Goal: Task Accomplishment & Management: Complete application form

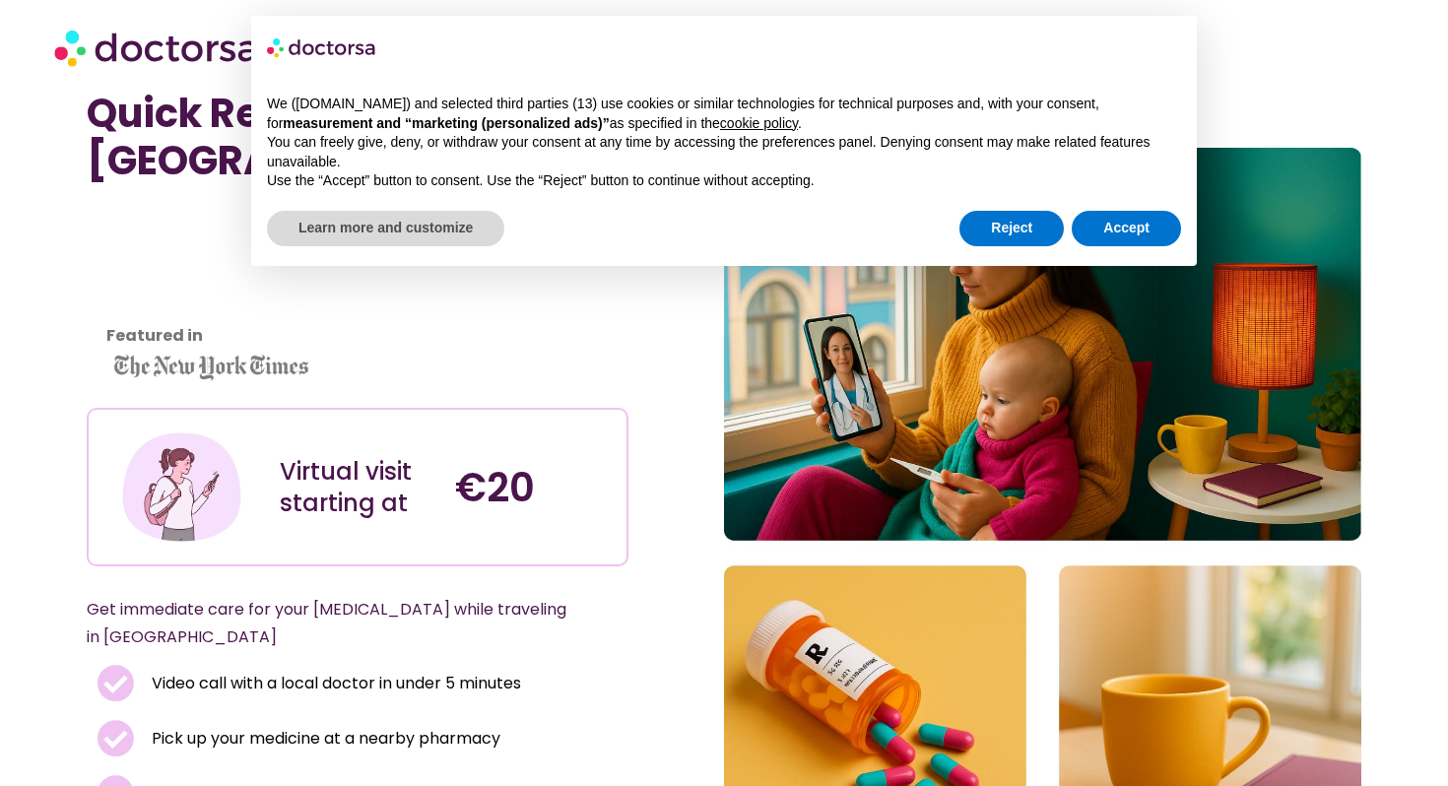
scroll to position [36, 0]
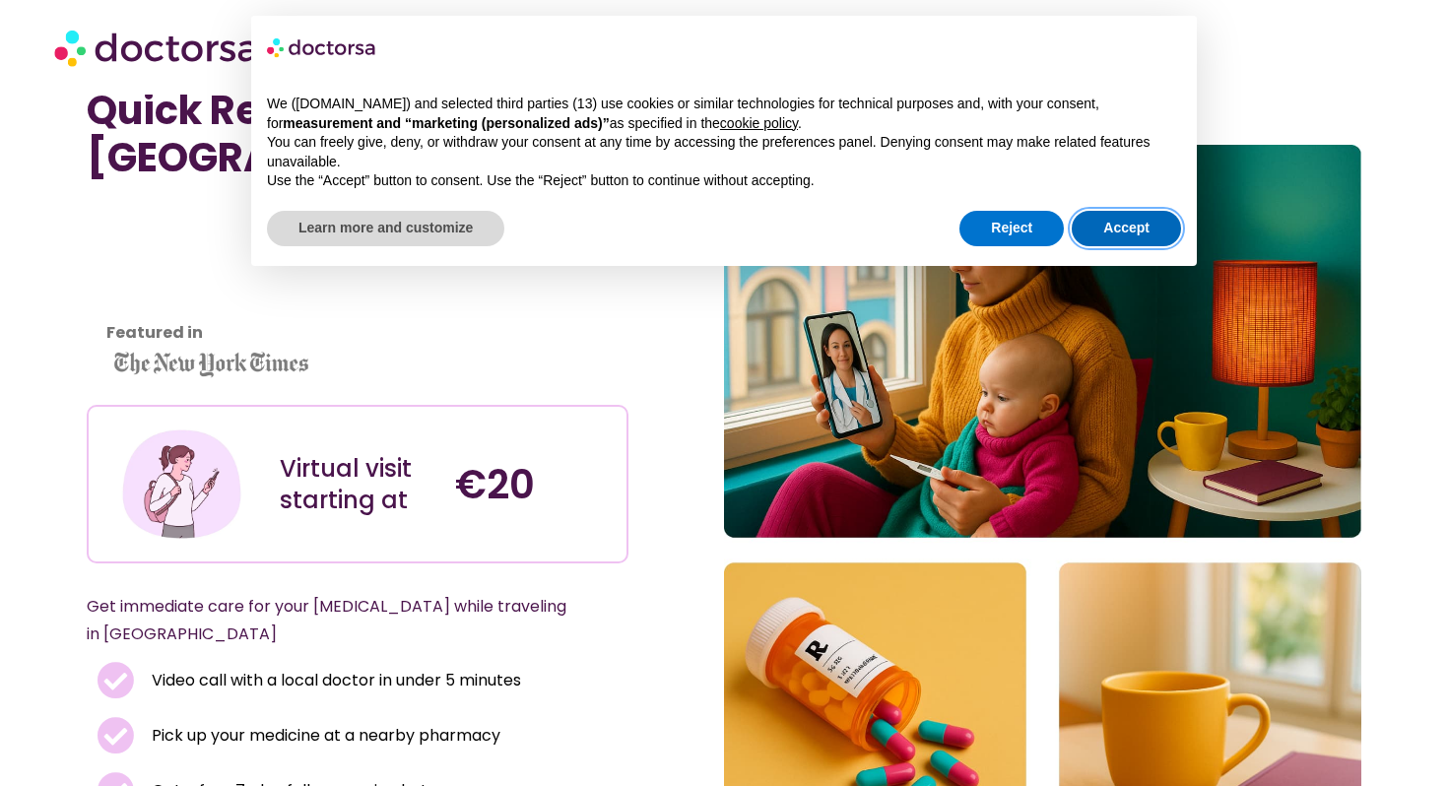
click at [1147, 241] on button "Accept" at bounding box center [1126, 228] width 109 height 35
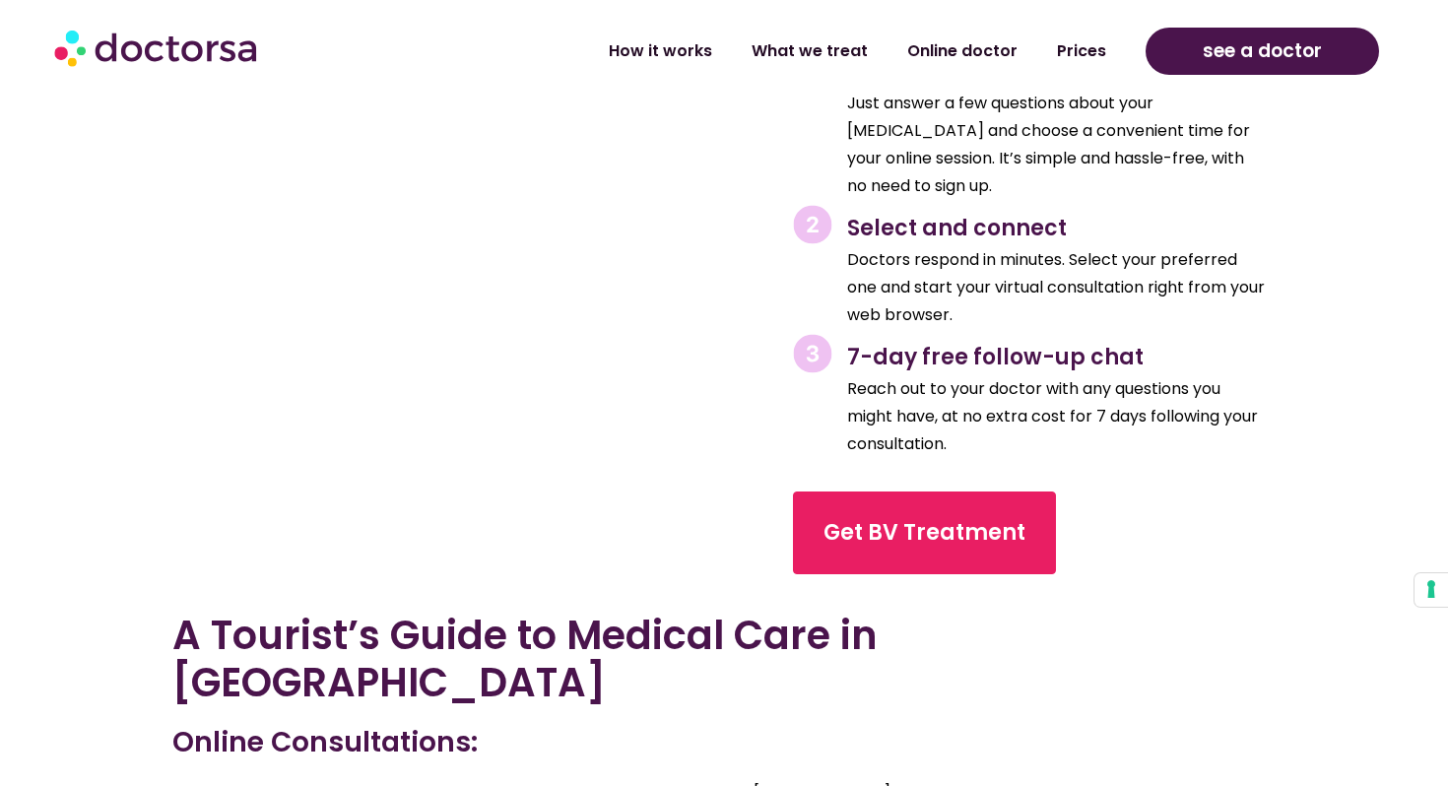
scroll to position [3003, 0]
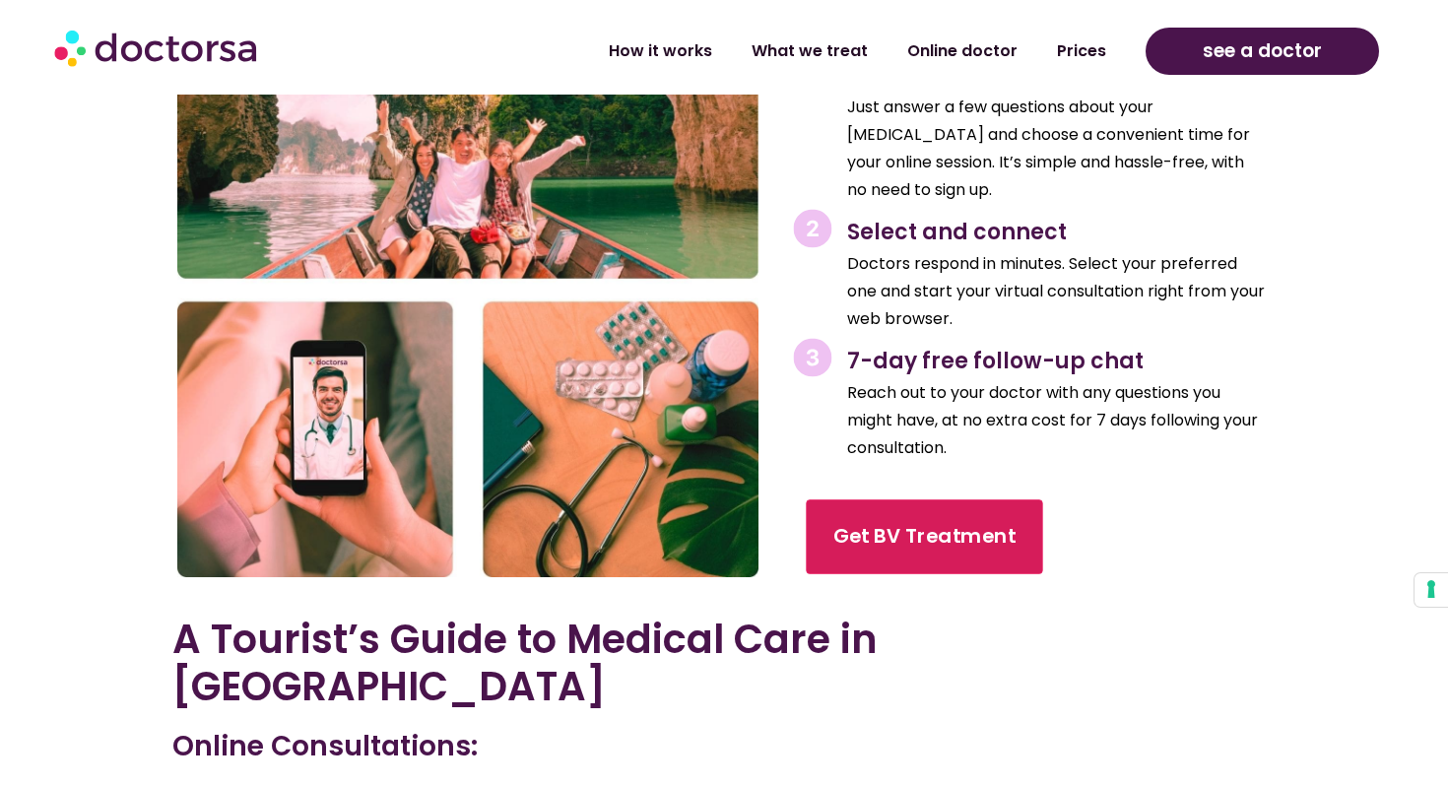
click at [894, 501] on link "Get BV Treatment" at bounding box center [924, 538] width 236 height 75
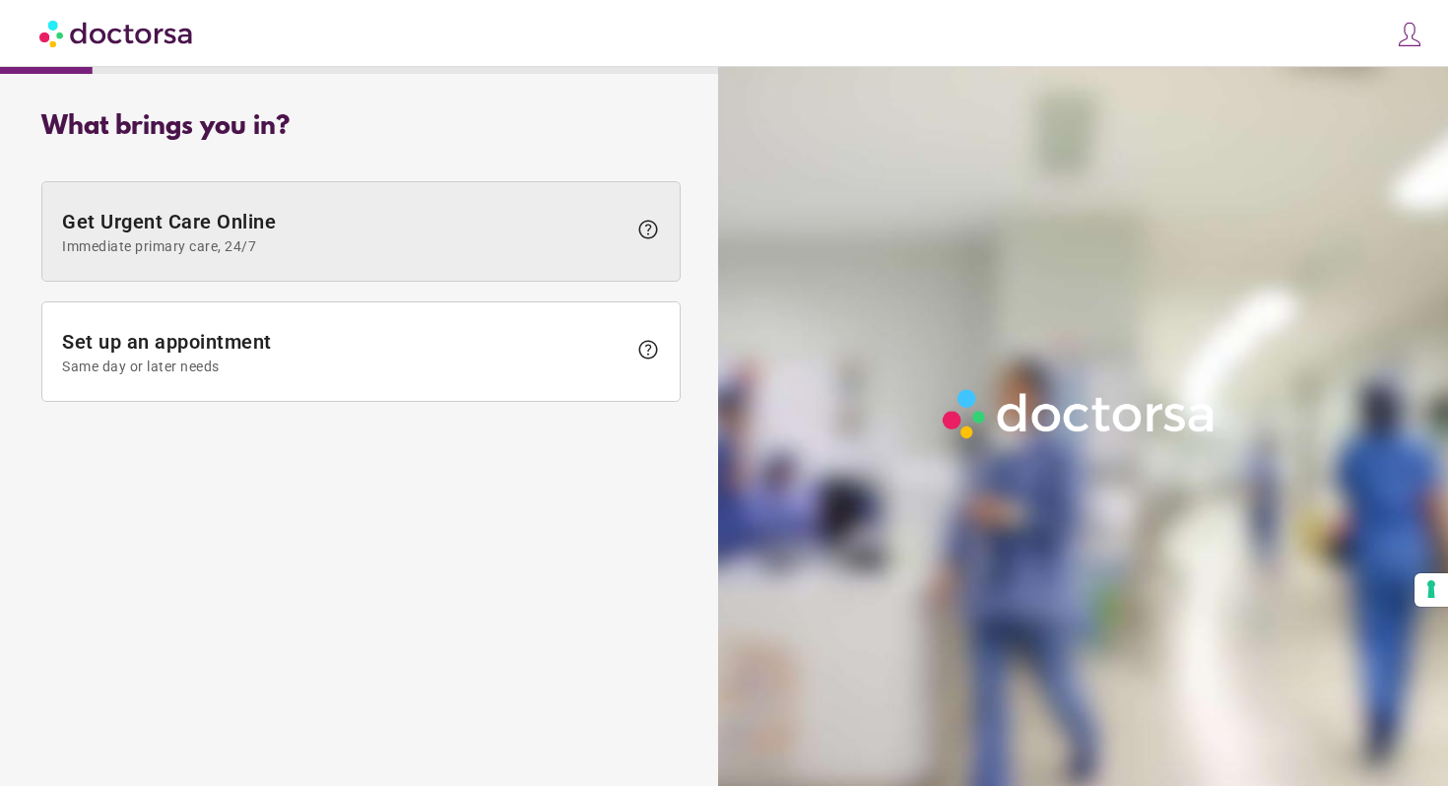
click at [328, 215] on span "Get Urgent Care Online Immediate primary care, 24/7" at bounding box center [344, 232] width 565 height 44
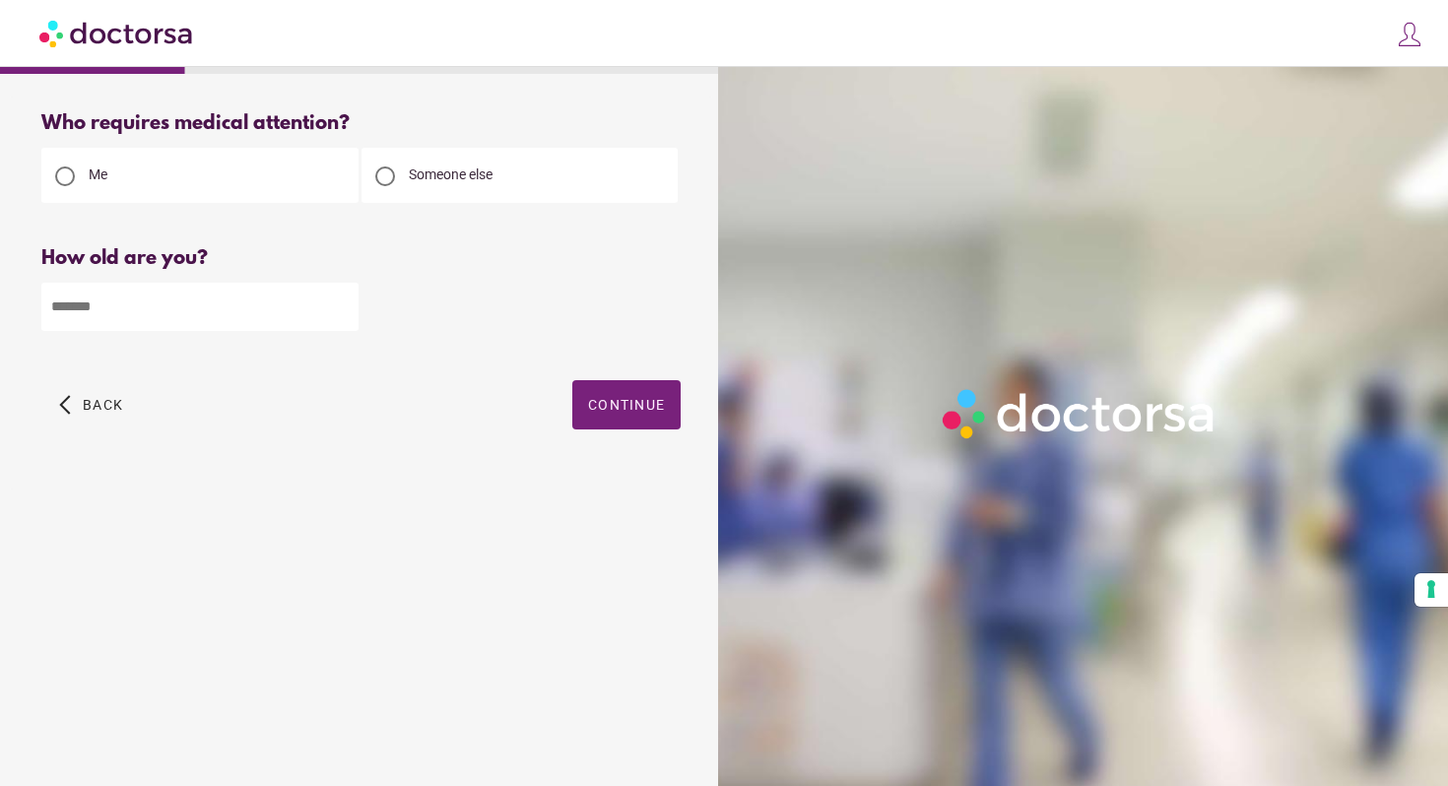
click at [239, 300] on input "number" at bounding box center [199, 307] width 317 height 48
type input "**"
click at [630, 409] on span "Continue" at bounding box center [626, 405] width 77 height 16
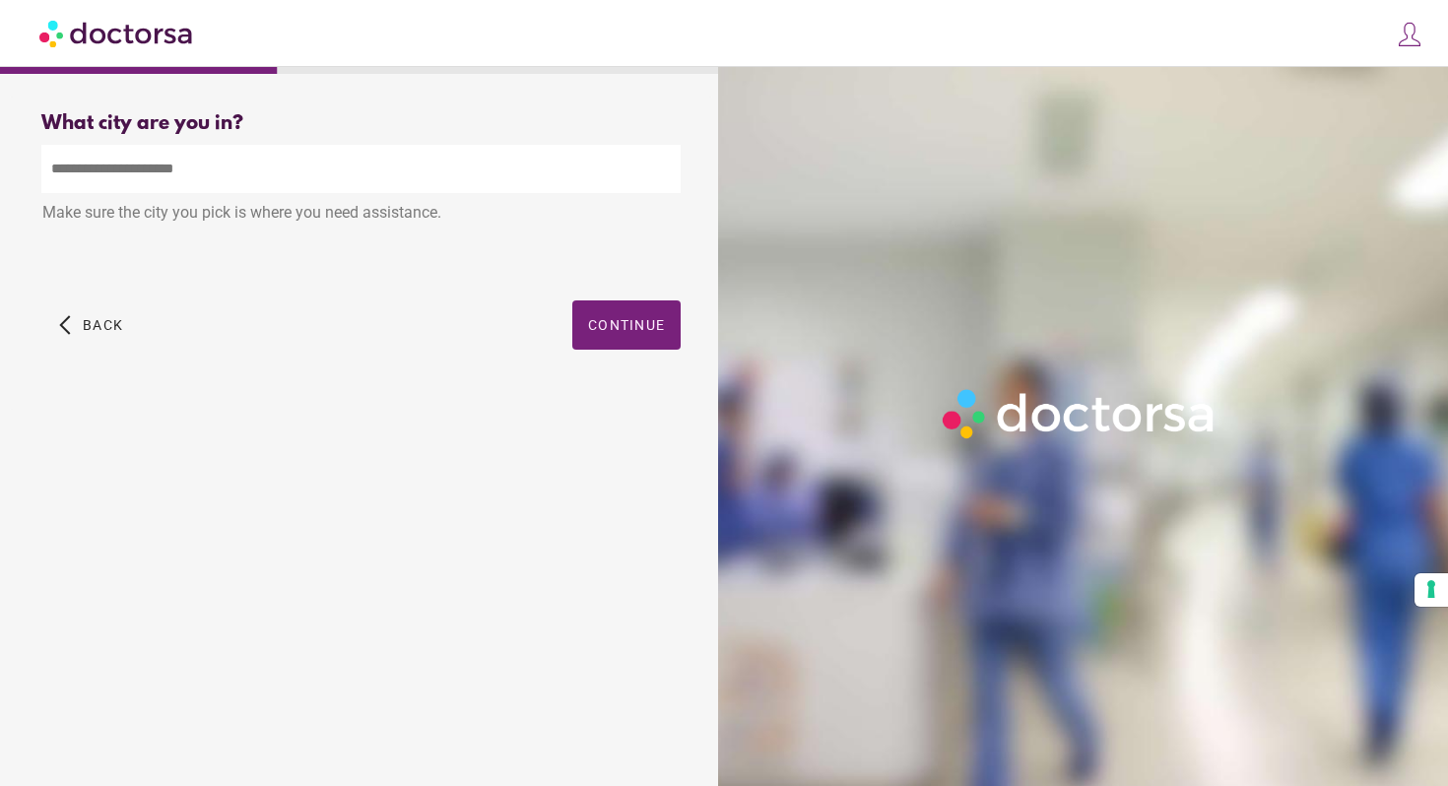
click at [379, 148] on input "text" at bounding box center [361, 169] width 640 height 48
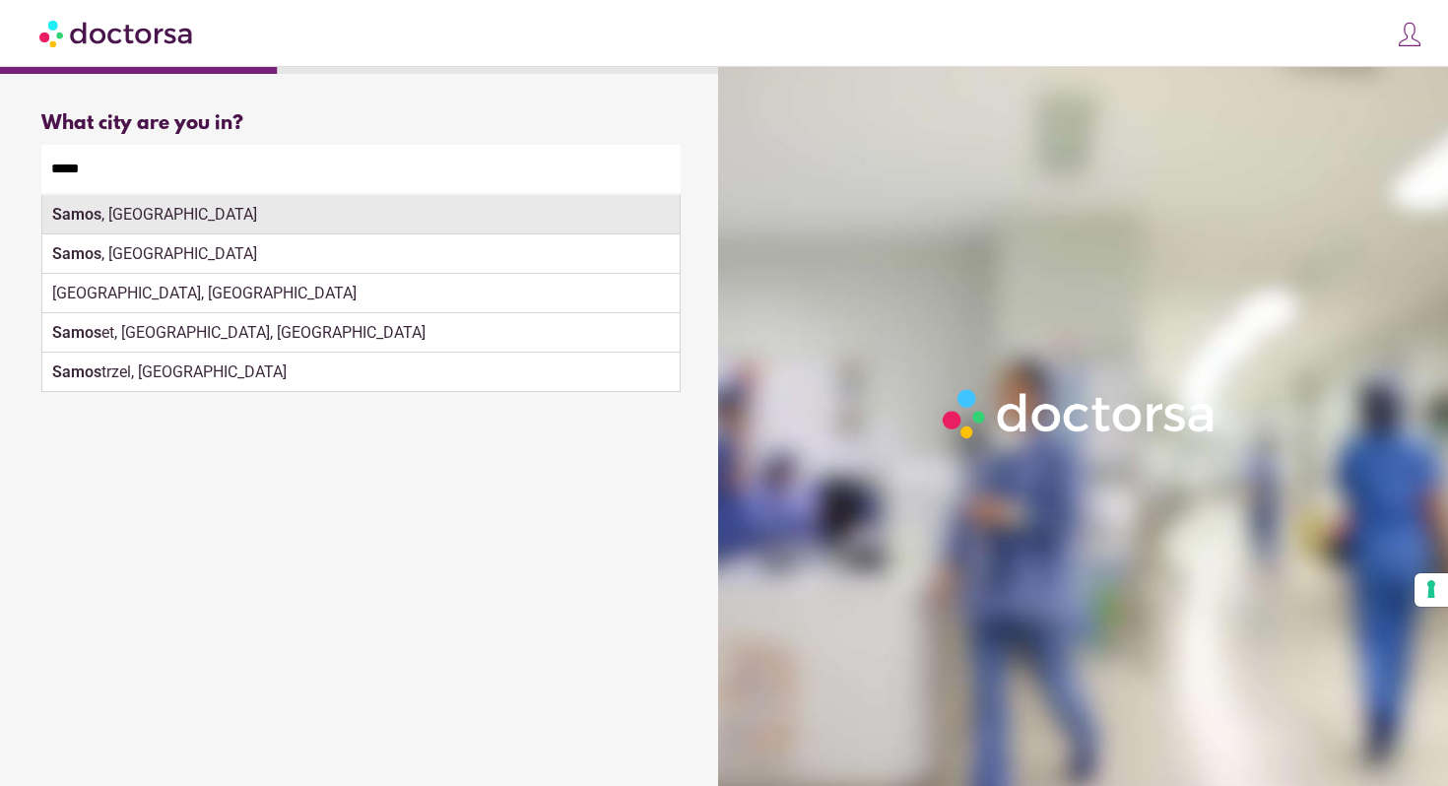
click at [503, 208] on div "[GEOGRAPHIC_DATA] , [GEOGRAPHIC_DATA]" at bounding box center [361, 214] width 638 height 39
type input "**********"
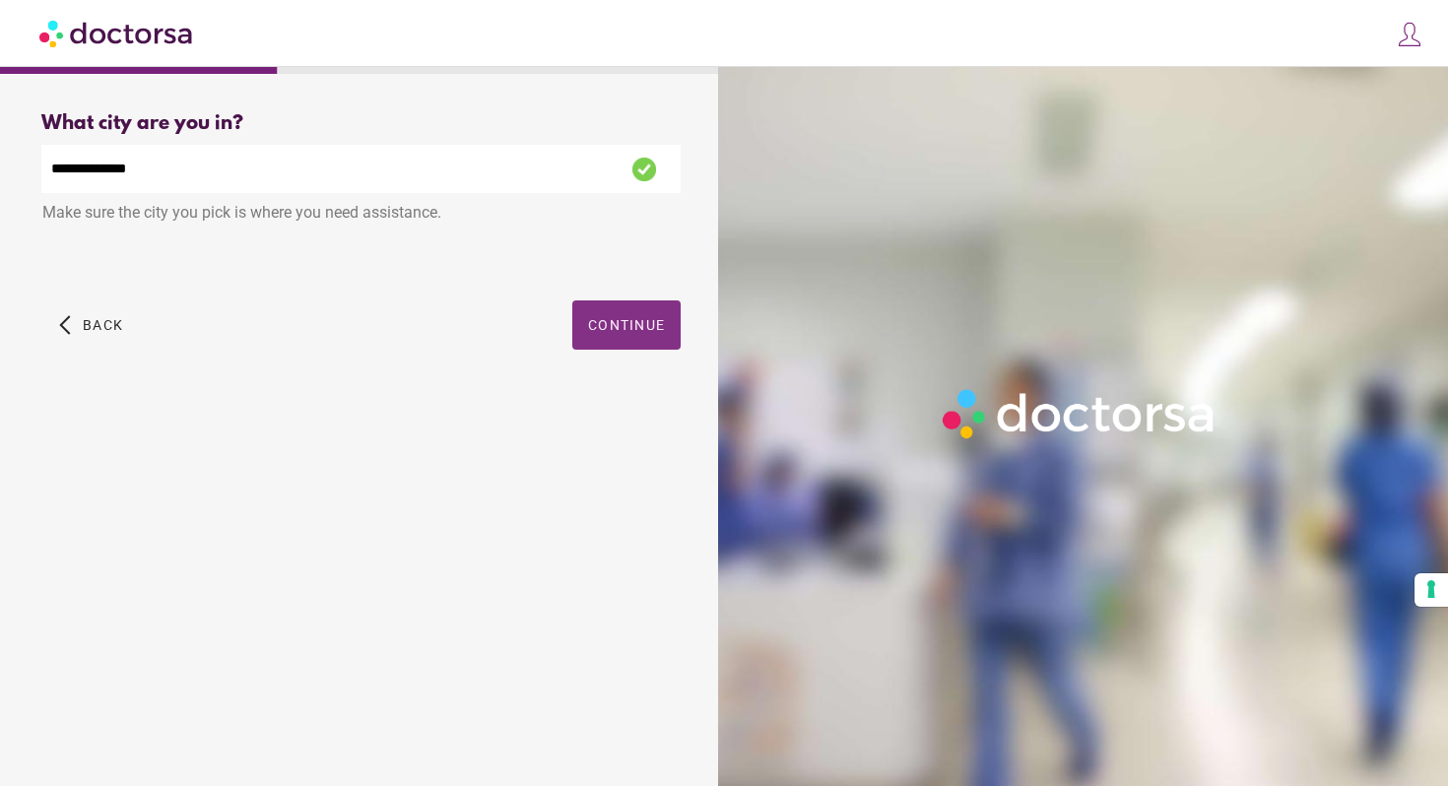
click at [630, 317] on span "button" at bounding box center [626, 325] width 108 height 49
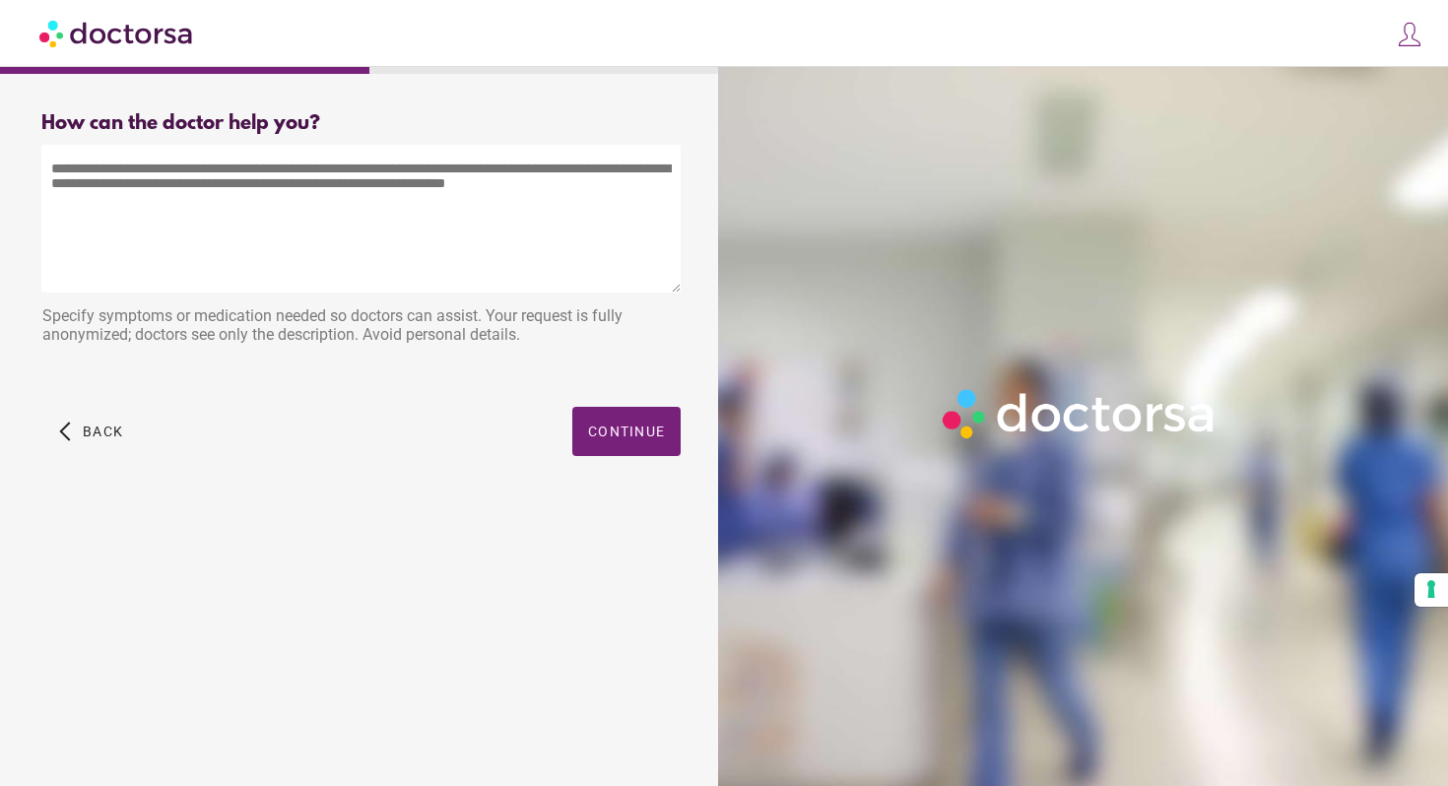
click at [471, 182] on textarea at bounding box center [361, 219] width 640 height 148
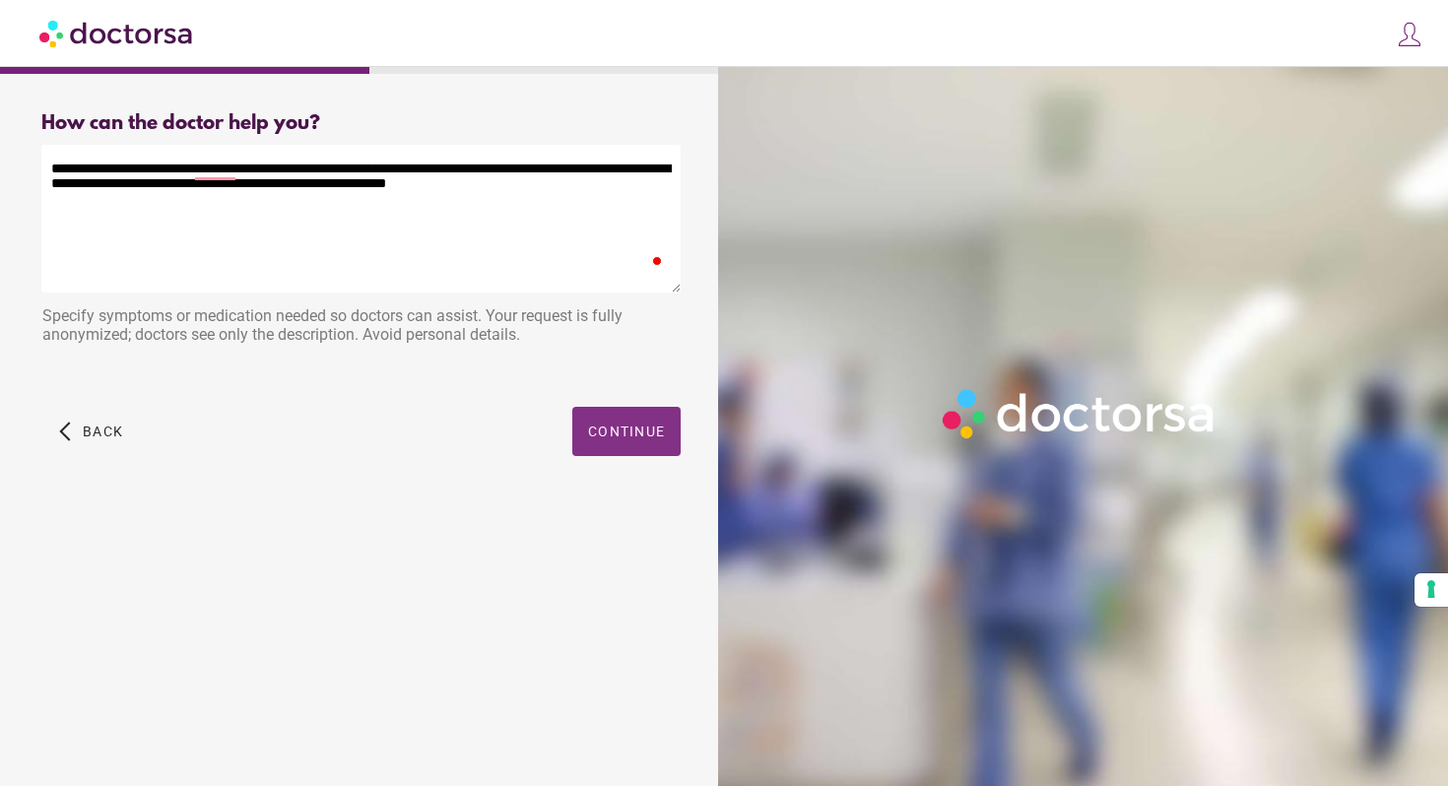
type textarea "**********"
click at [639, 438] on span "Continue" at bounding box center [626, 432] width 77 height 16
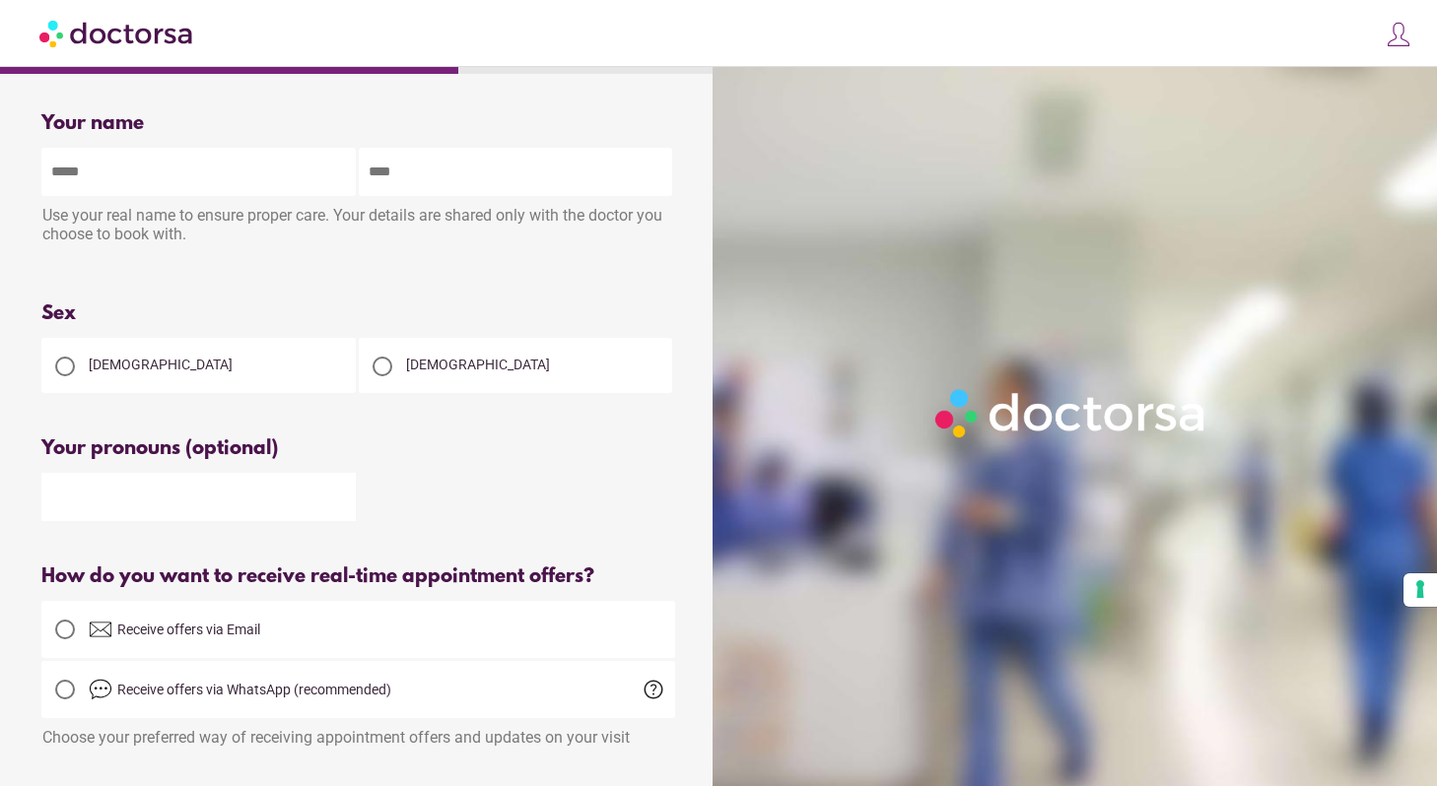
click at [208, 167] on input "text" at bounding box center [198, 172] width 314 height 48
type input "***"
type input "******"
click at [111, 354] on div "[DEMOGRAPHIC_DATA]" at bounding box center [198, 365] width 314 height 55
click at [118, 372] on span "[DEMOGRAPHIC_DATA]" at bounding box center [161, 365] width 144 height 16
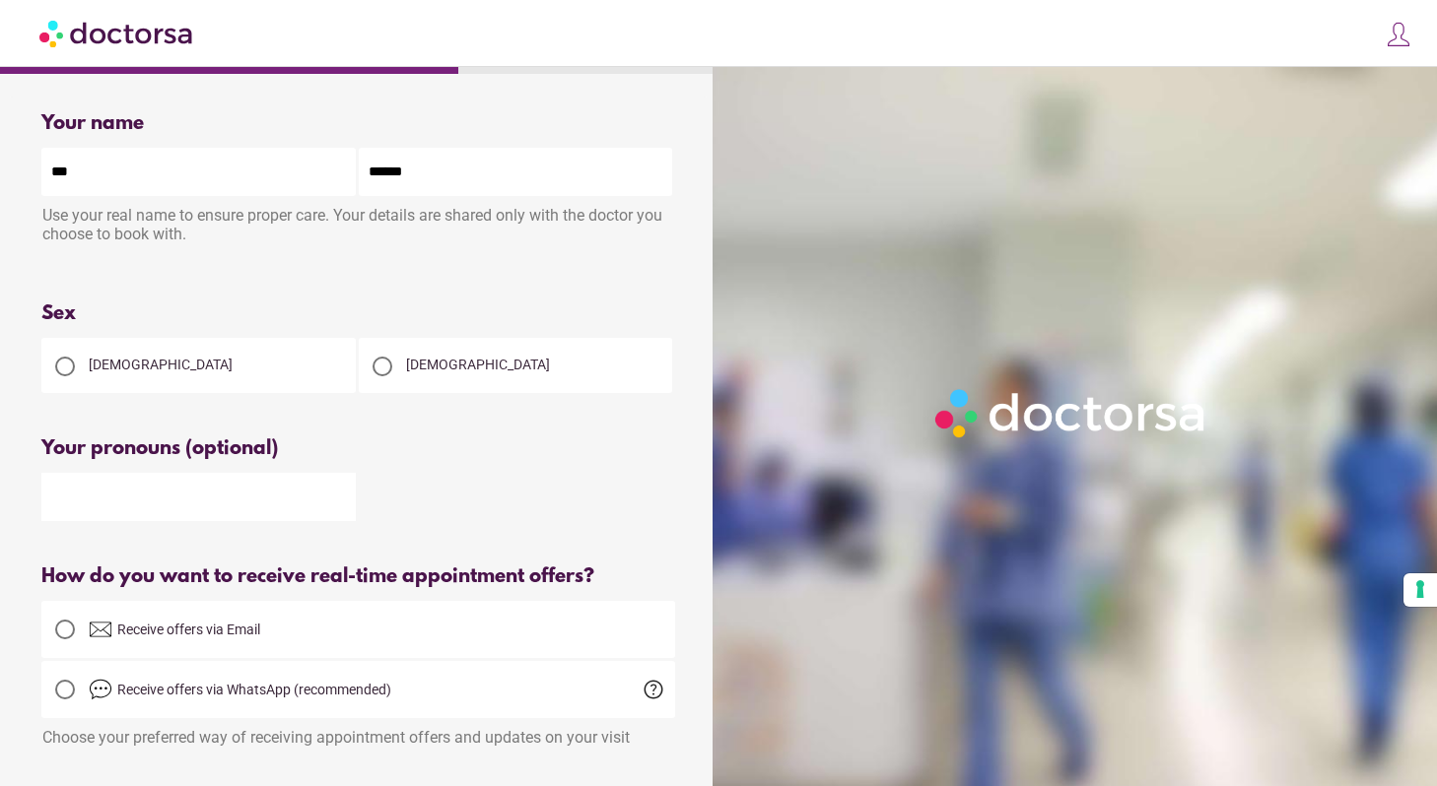
scroll to position [174, 0]
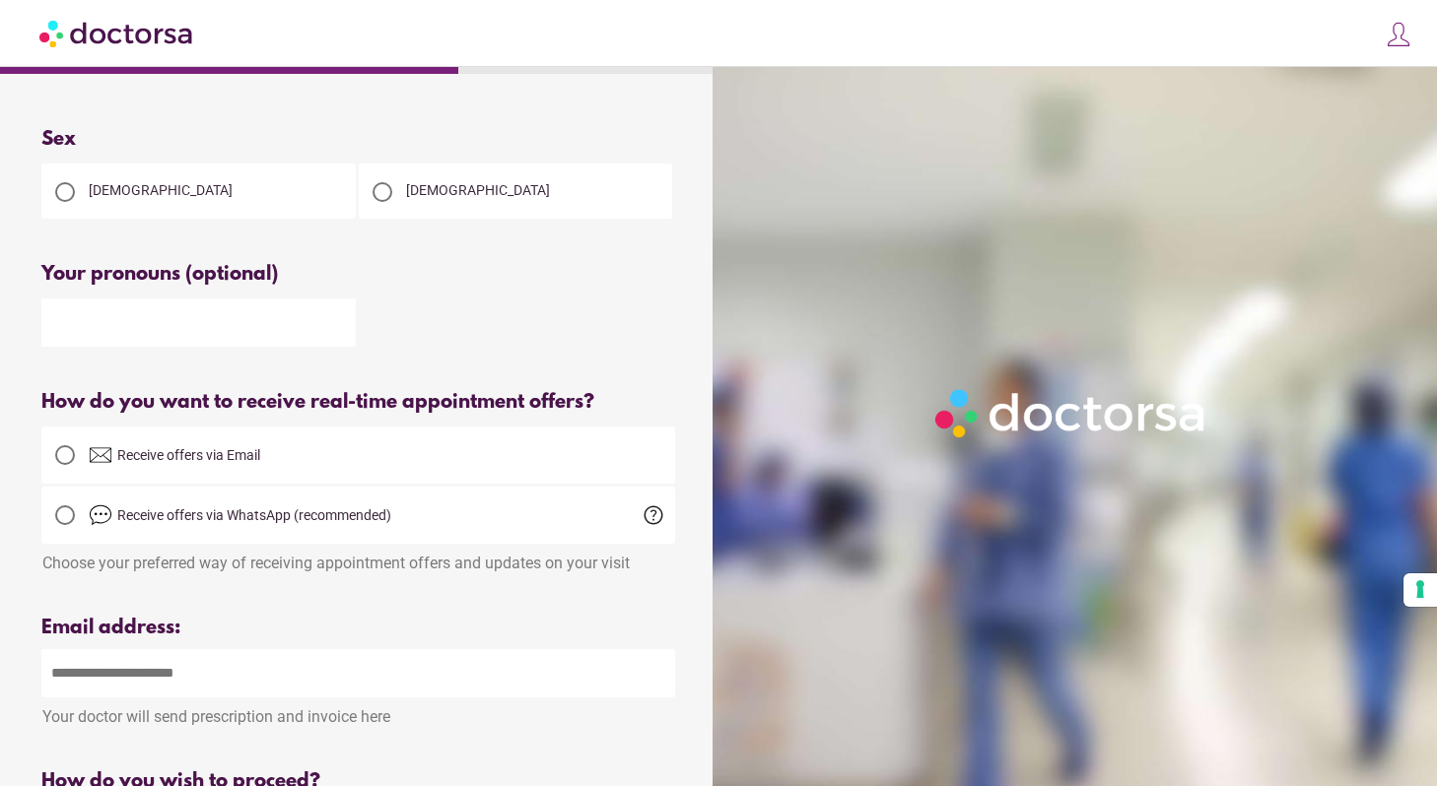
click at [210, 507] on span "Receive offers via WhatsApp (recommended)" at bounding box center [382, 516] width 586 height 24
click at [63, 535] on div at bounding box center [64, 515] width 39 height 39
click at [71, 531] on div at bounding box center [64, 515] width 39 height 39
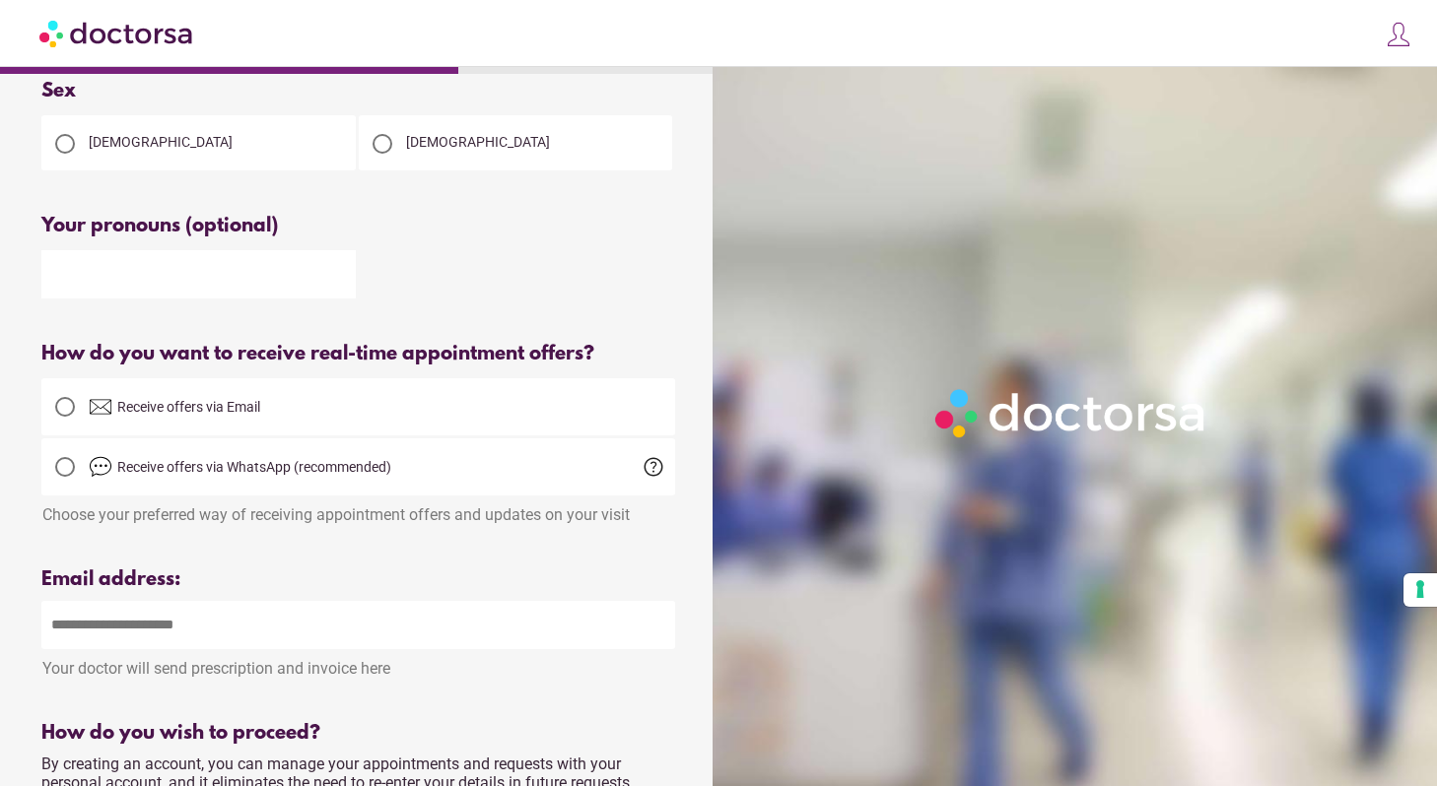
scroll to position [226, 0]
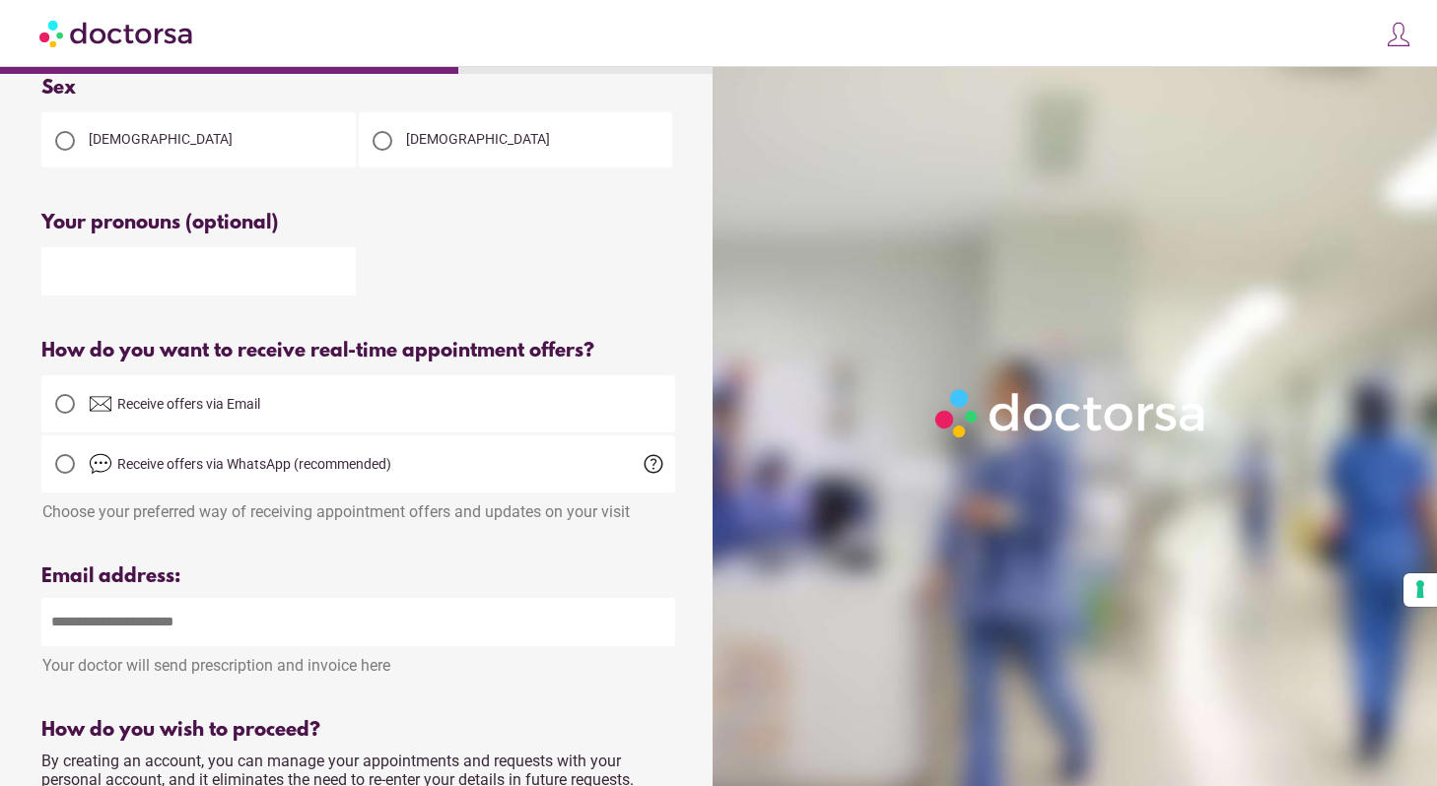
click at [71, 457] on div at bounding box center [64, 463] width 39 height 39
click at [68, 406] on div at bounding box center [65, 404] width 20 height 20
click at [189, 618] on input "email" at bounding box center [358, 622] width 634 height 48
type input "**********"
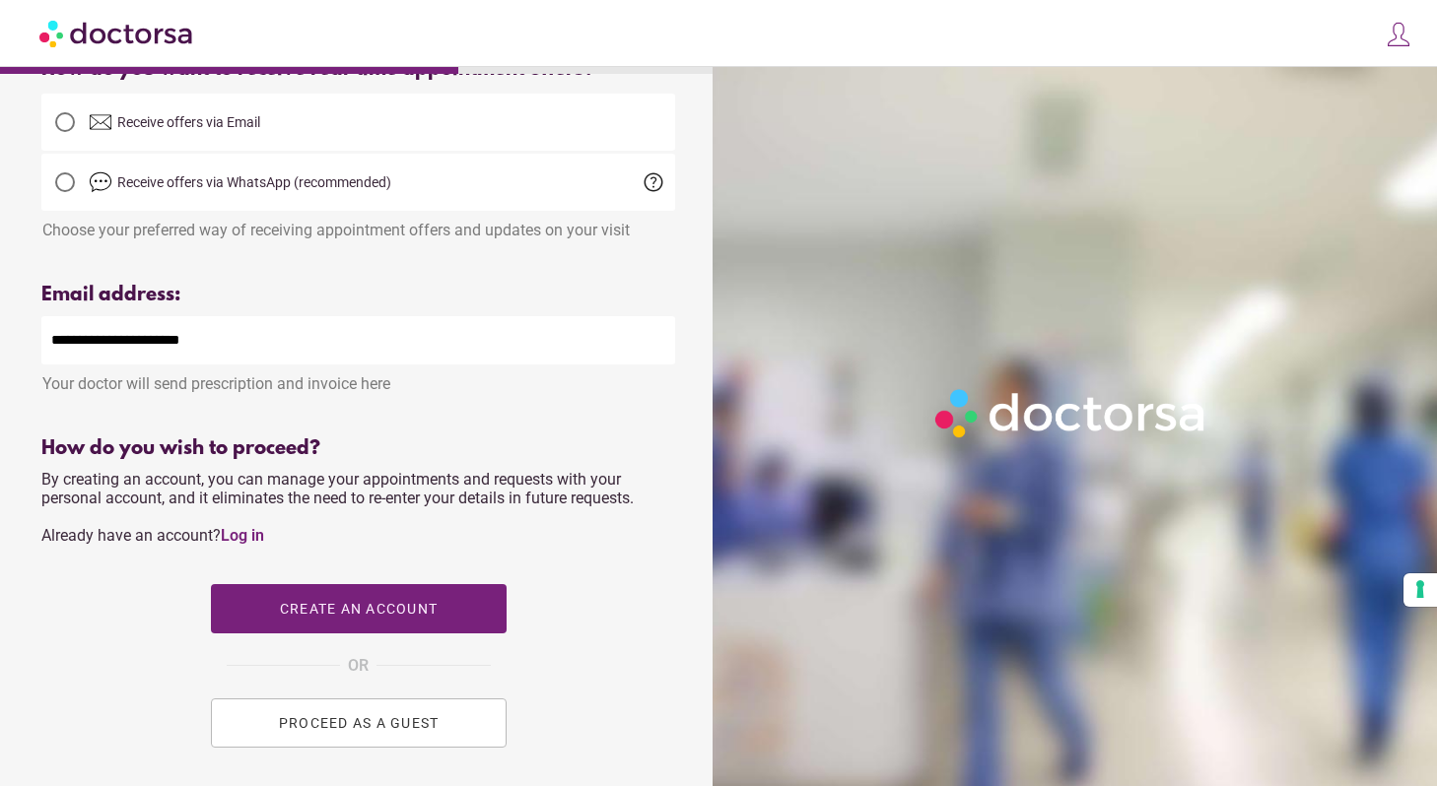
scroll to position [515, 0]
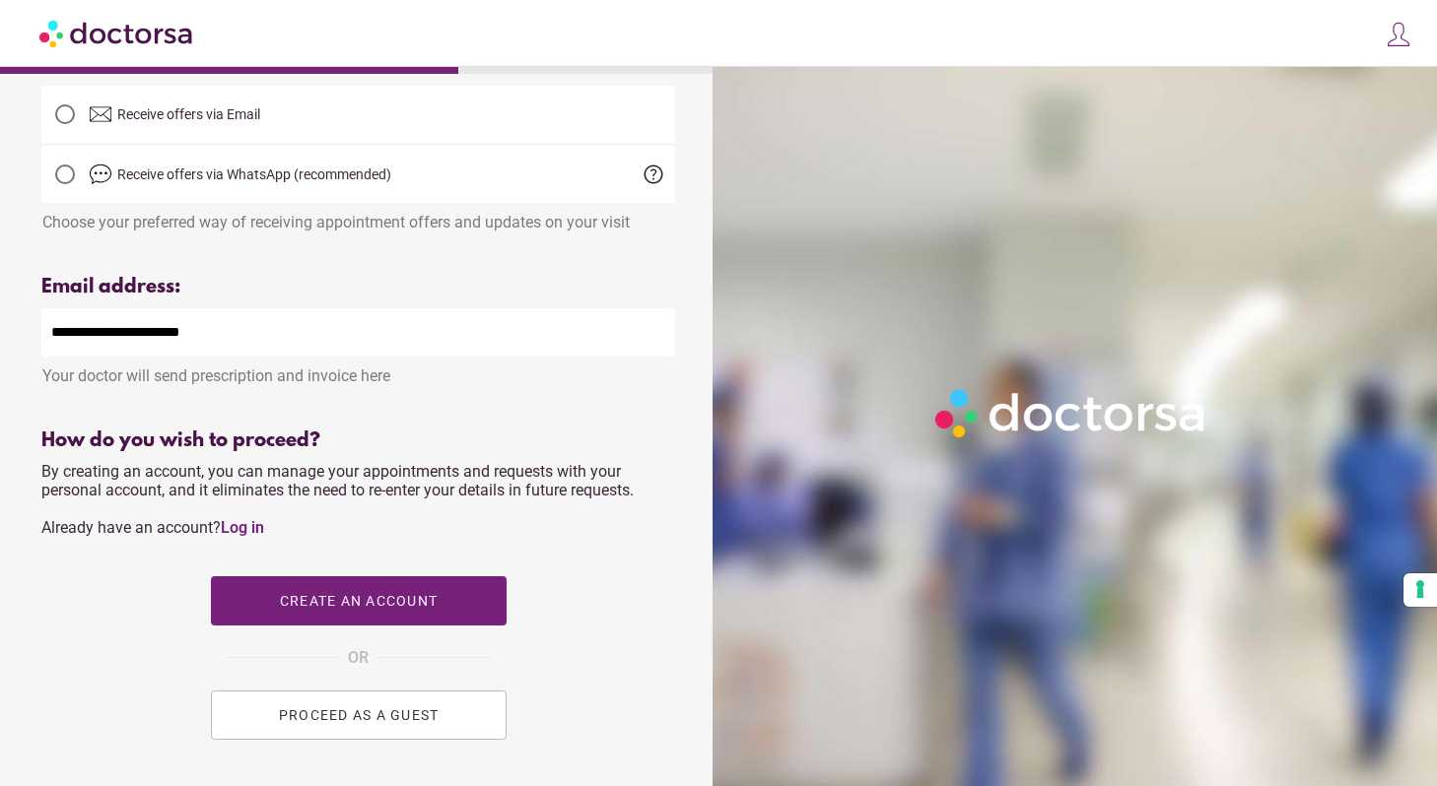
click at [446, 721] on button "PROCEED AS A GUEST" at bounding box center [359, 715] width 296 height 49
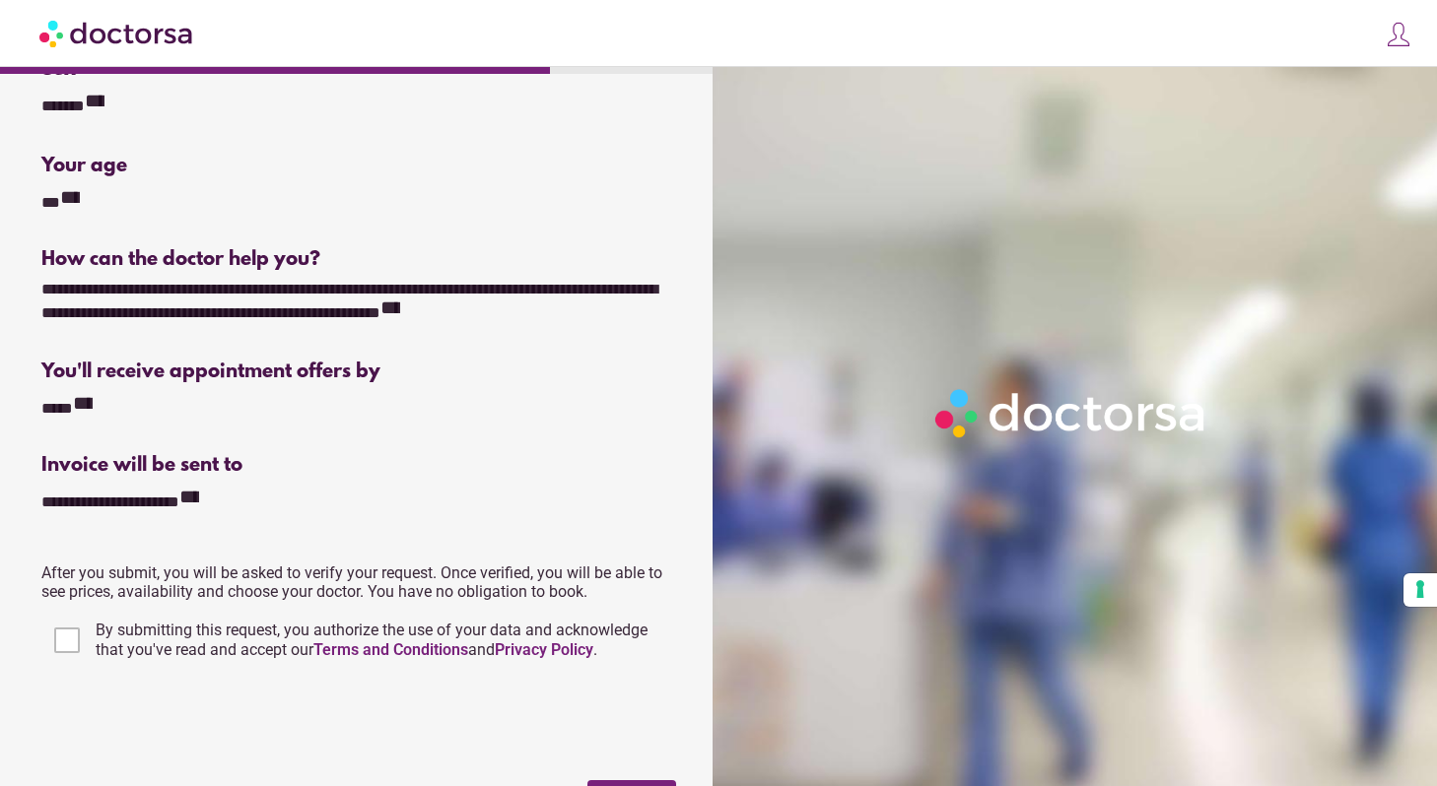
scroll to position [209, 0]
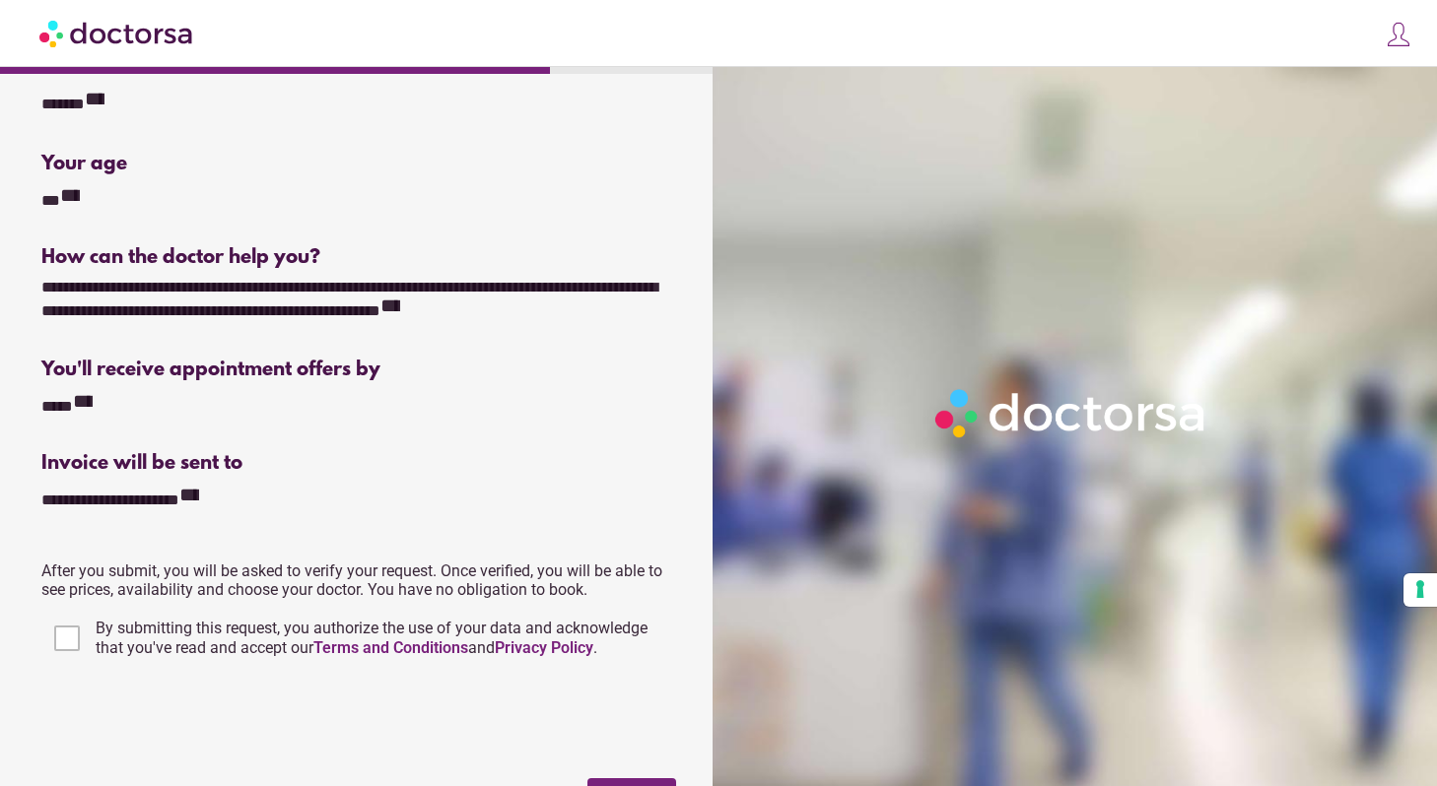
click at [229, 640] on span "By submitting this request, you authorize the use of your data and acknowledge …" at bounding box center [372, 638] width 552 height 38
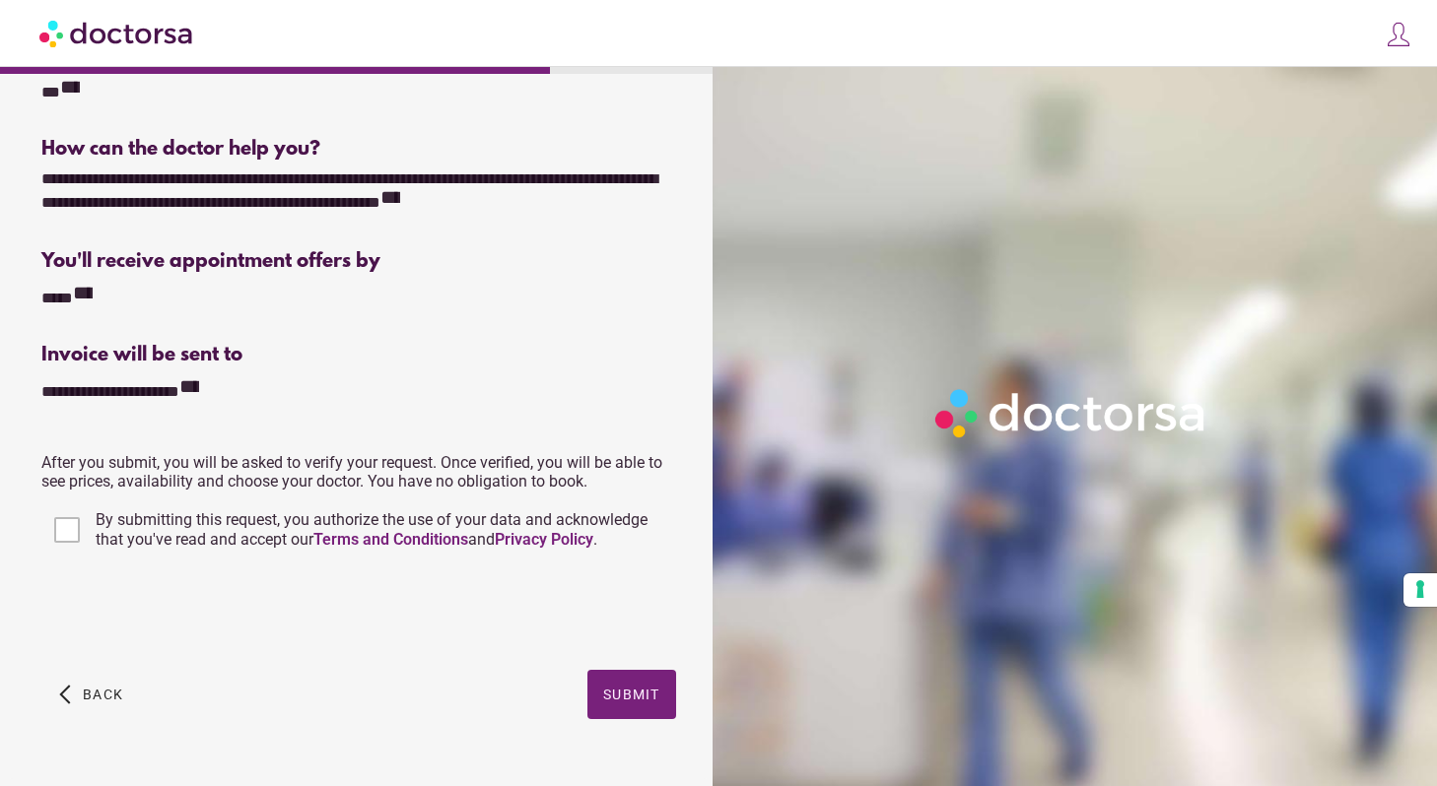
scroll to position [350, 0]
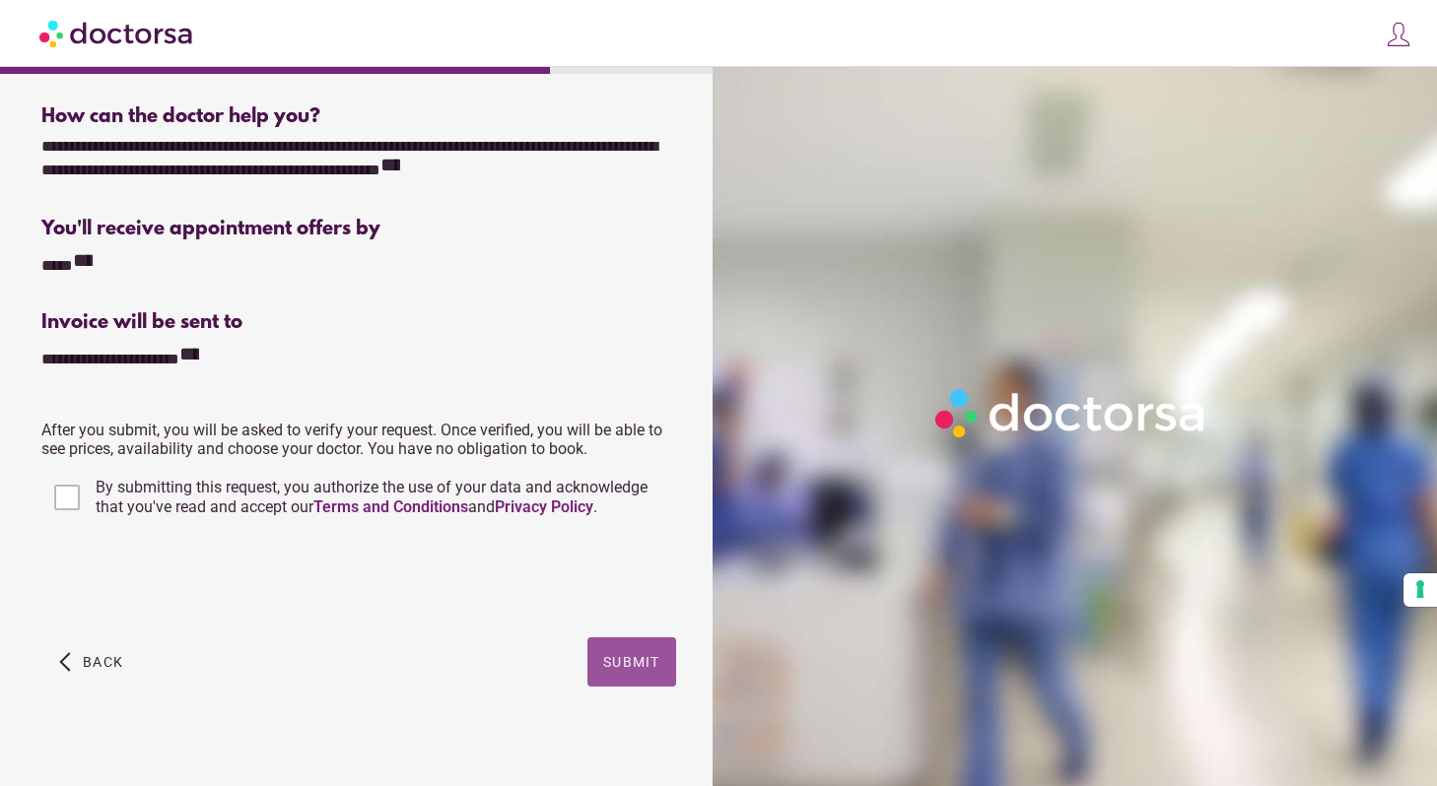
click at [638, 670] on span "button" at bounding box center [631, 662] width 89 height 49
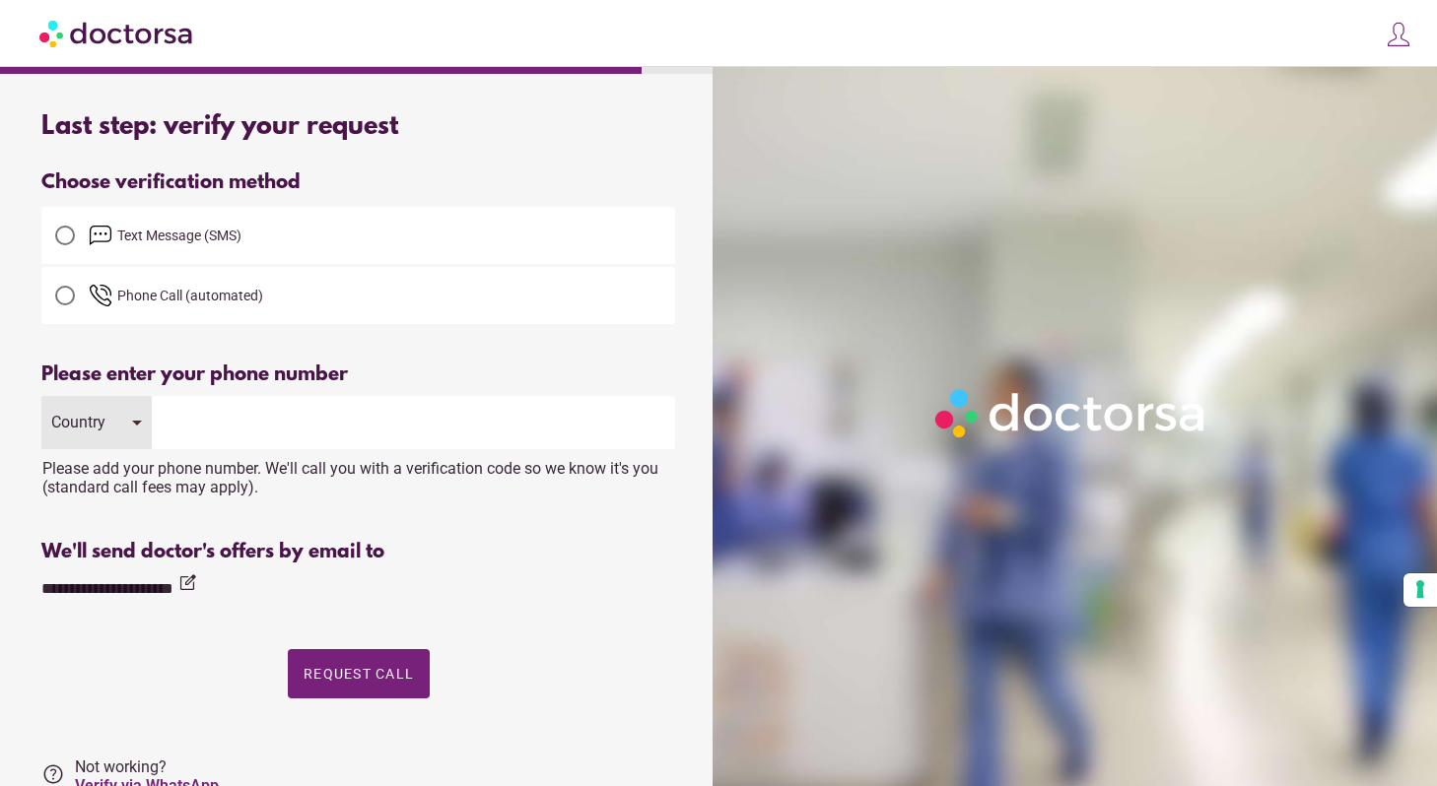
click at [212, 236] on span "Text Message (SMS)" at bounding box center [179, 236] width 124 height 16
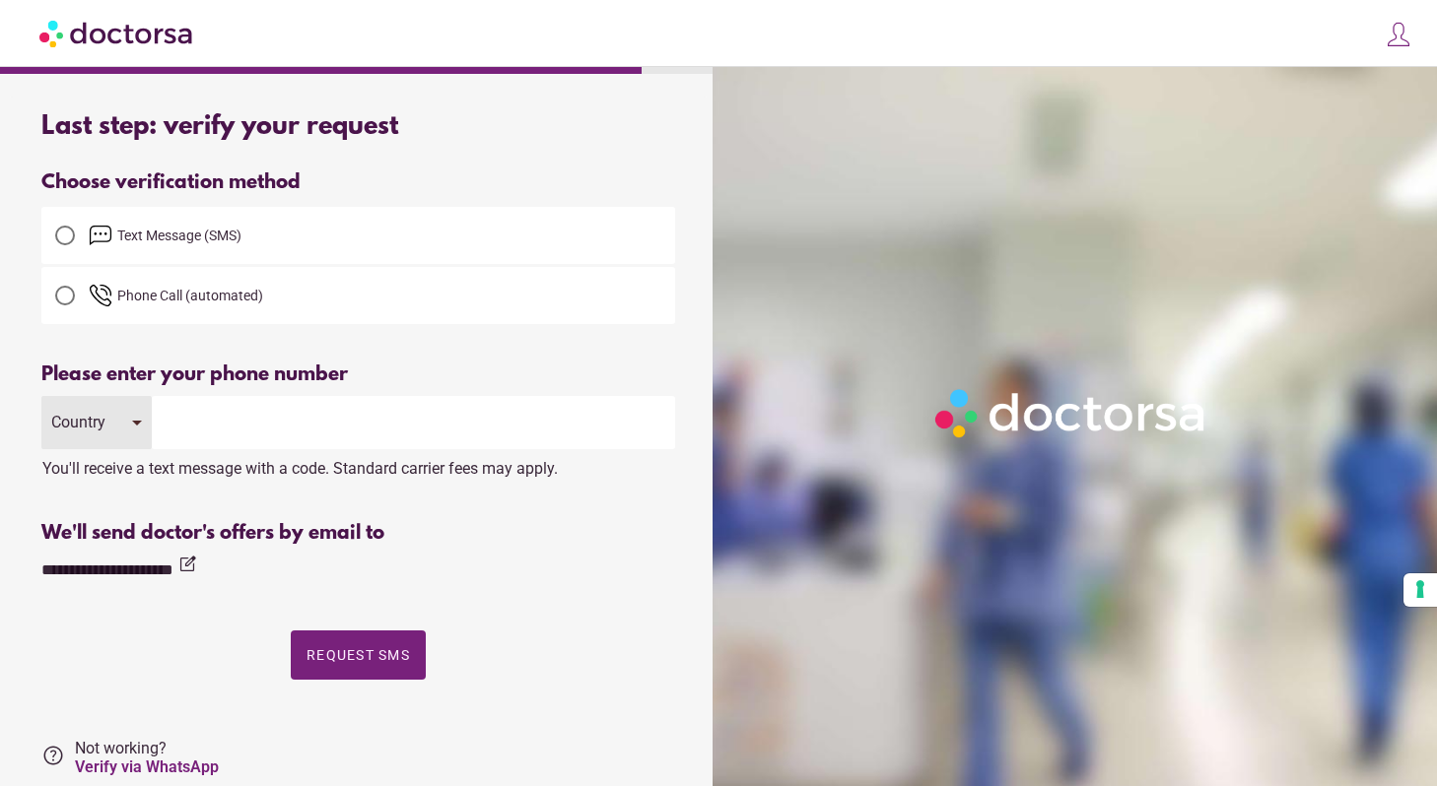
click at [117, 423] on div "Country" at bounding box center [96, 422] width 110 height 53
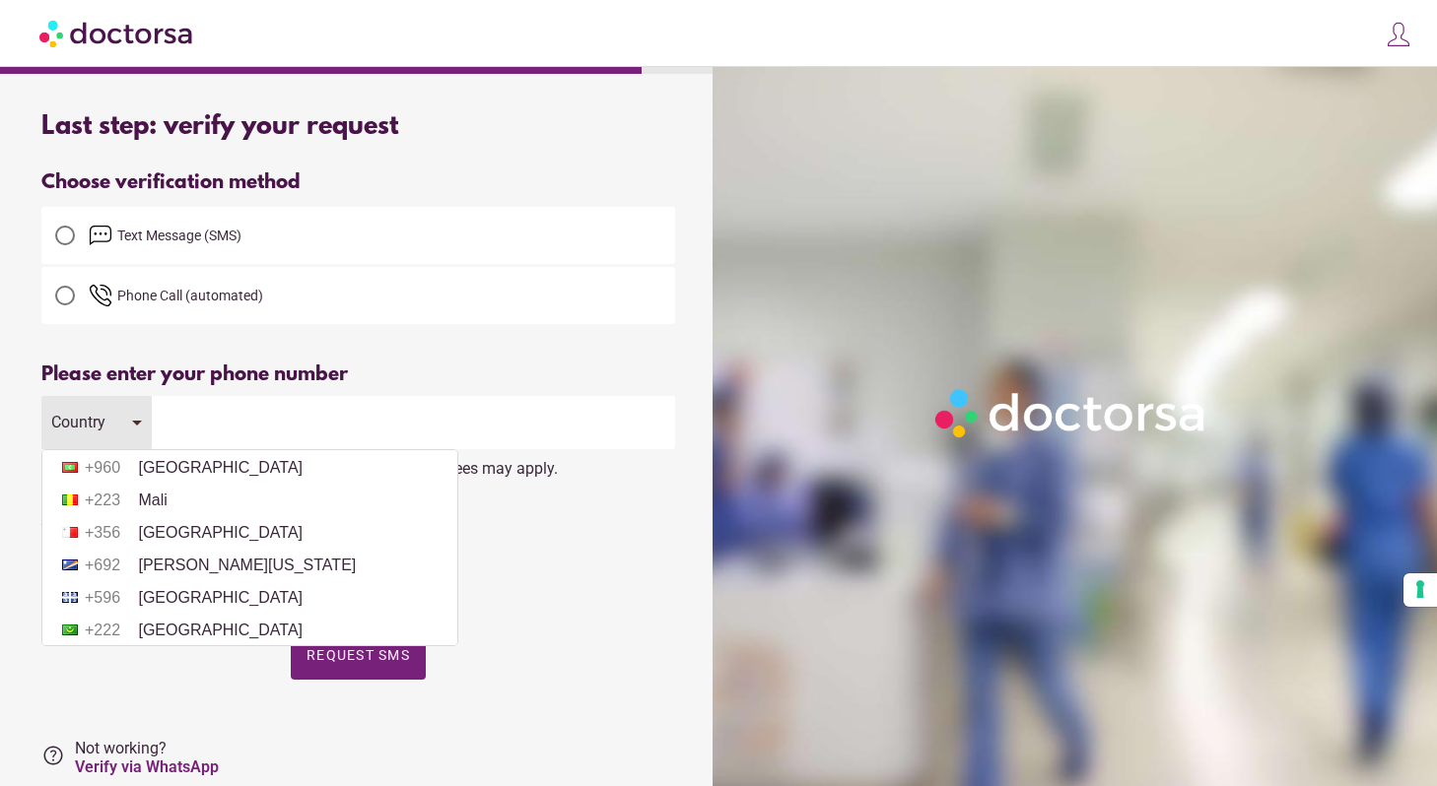
scroll to position [4329, 0]
click at [178, 551] on li "+356 Malta" at bounding box center [249, 536] width 395 height 30
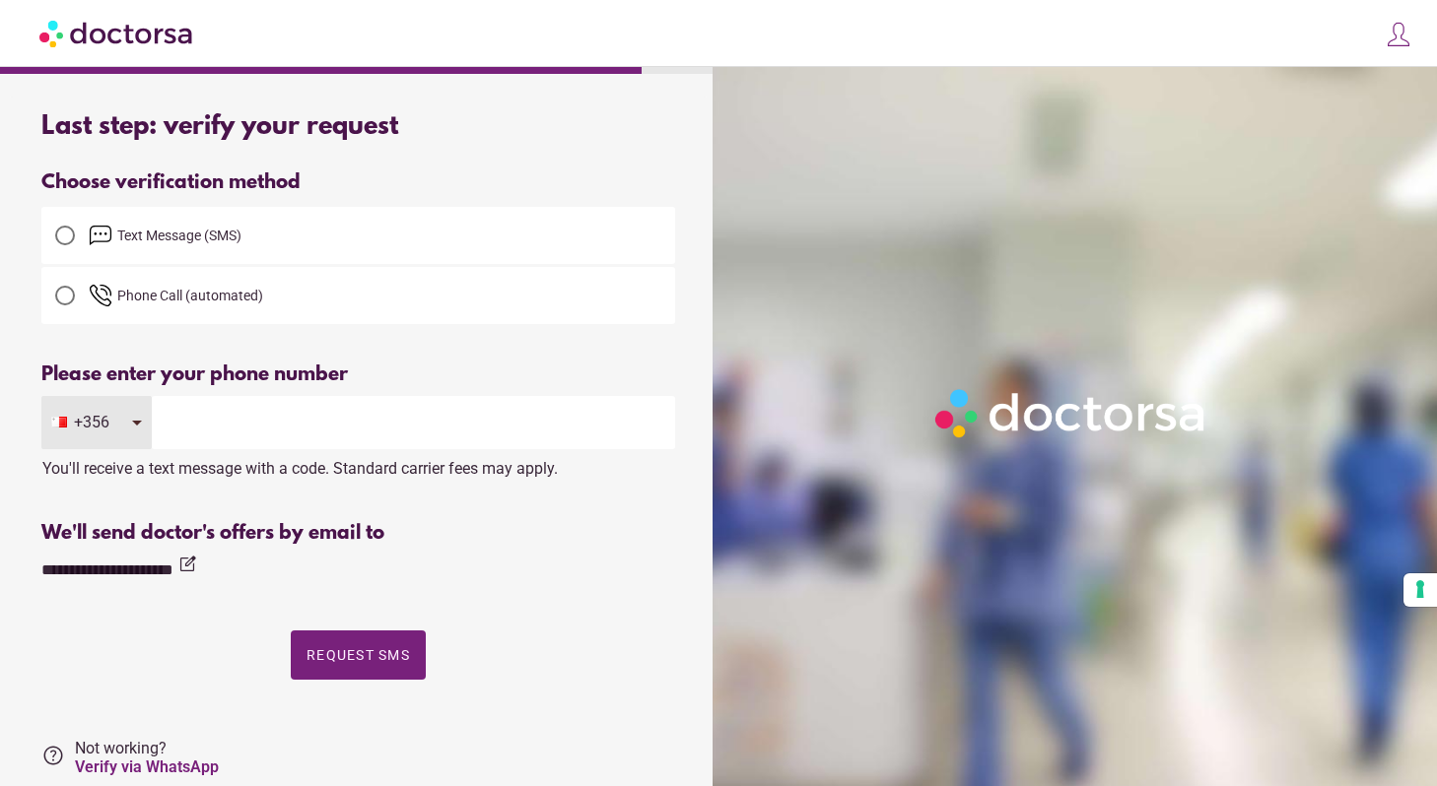
click at [236, 438] on input "tel" at bounding box center [413, 422] width 523 height 53
type input "********"
click at [193, 478] on div "**********" at bounding box center [358, 537] width 634 height 346
click at [379, 648] on span "Request SMS" at bounding box center [357, 655] width 103 height 16
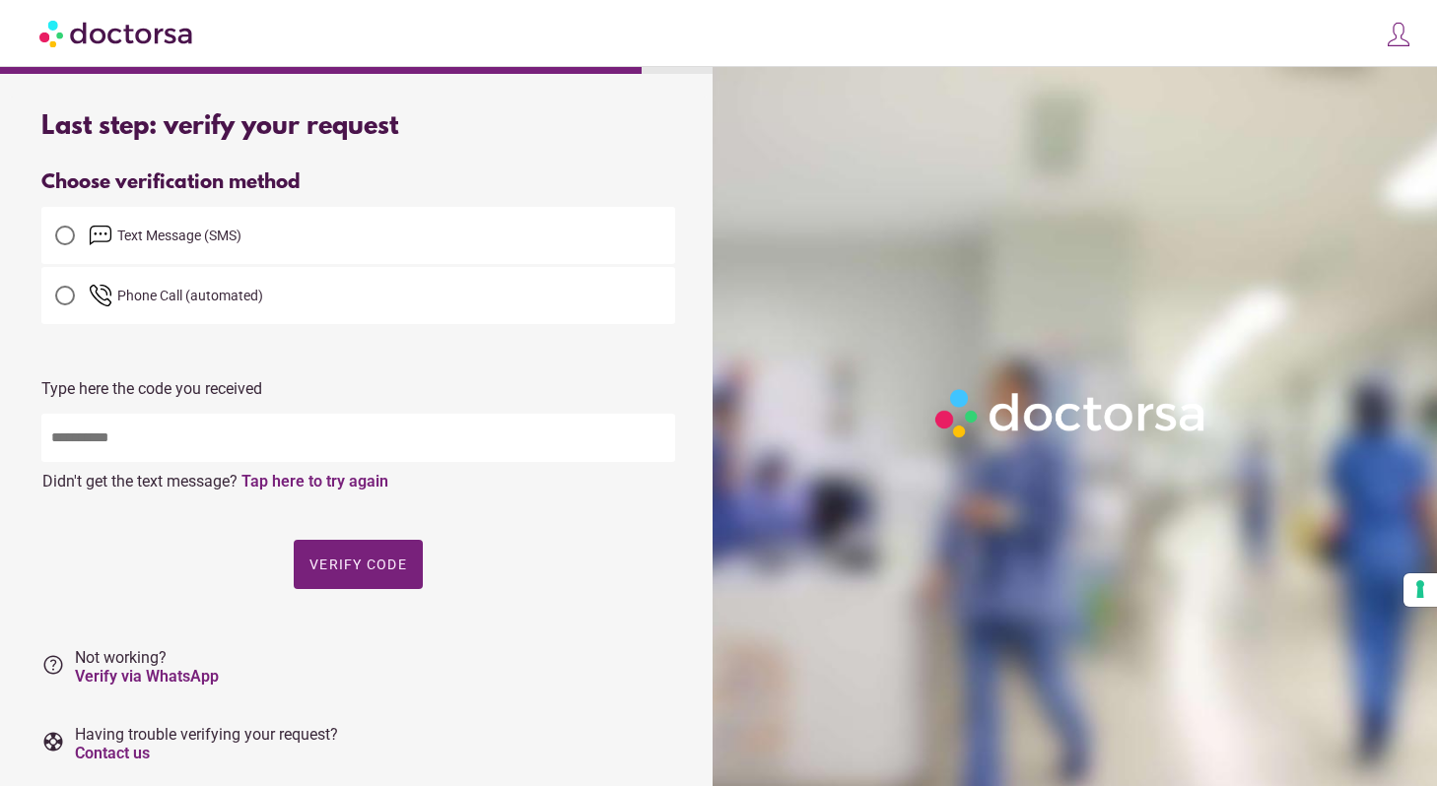
click at [442, 452] on input "text" at bounding box center [358, 438] width 634 height 48
type input "*****"
click at [355, 567] on span "Verify code" at bounding box center [358, 565] width 98 height 16
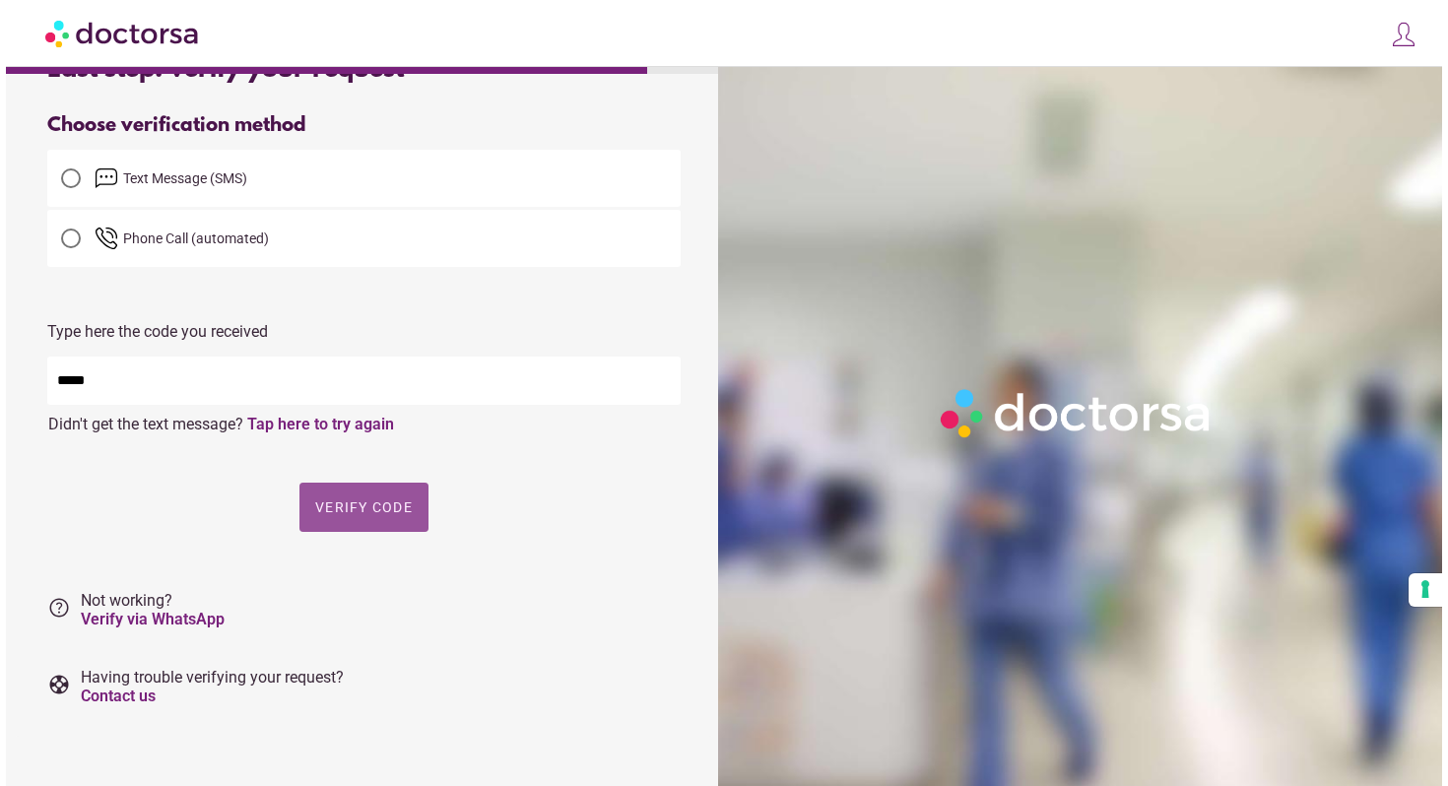
scroll to position [0, 0]
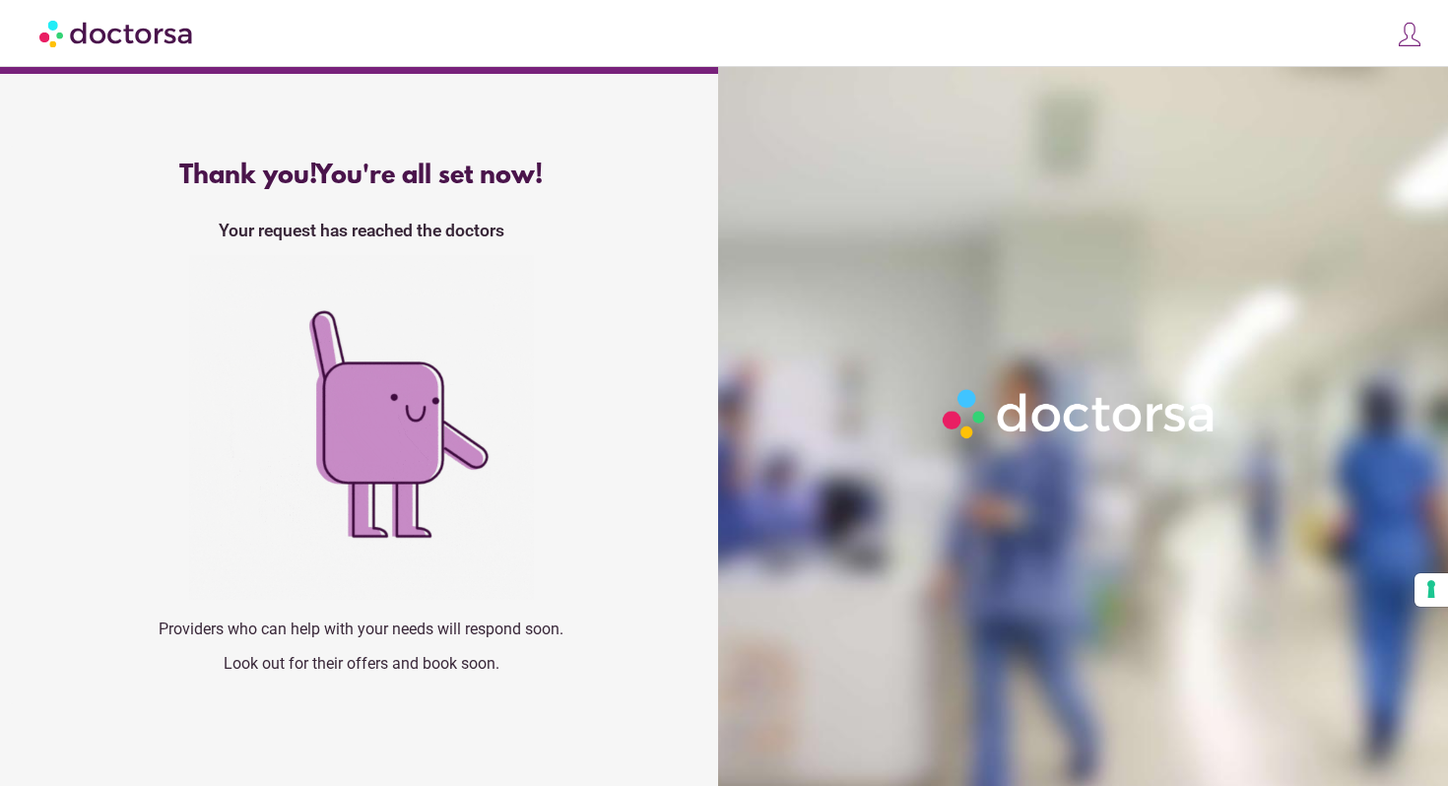
click at [667, 296] on div at bounding box center [361, 429] width 640 height 349
